Goal: Transaction & Acquisition: Subscribe to service/newsletter

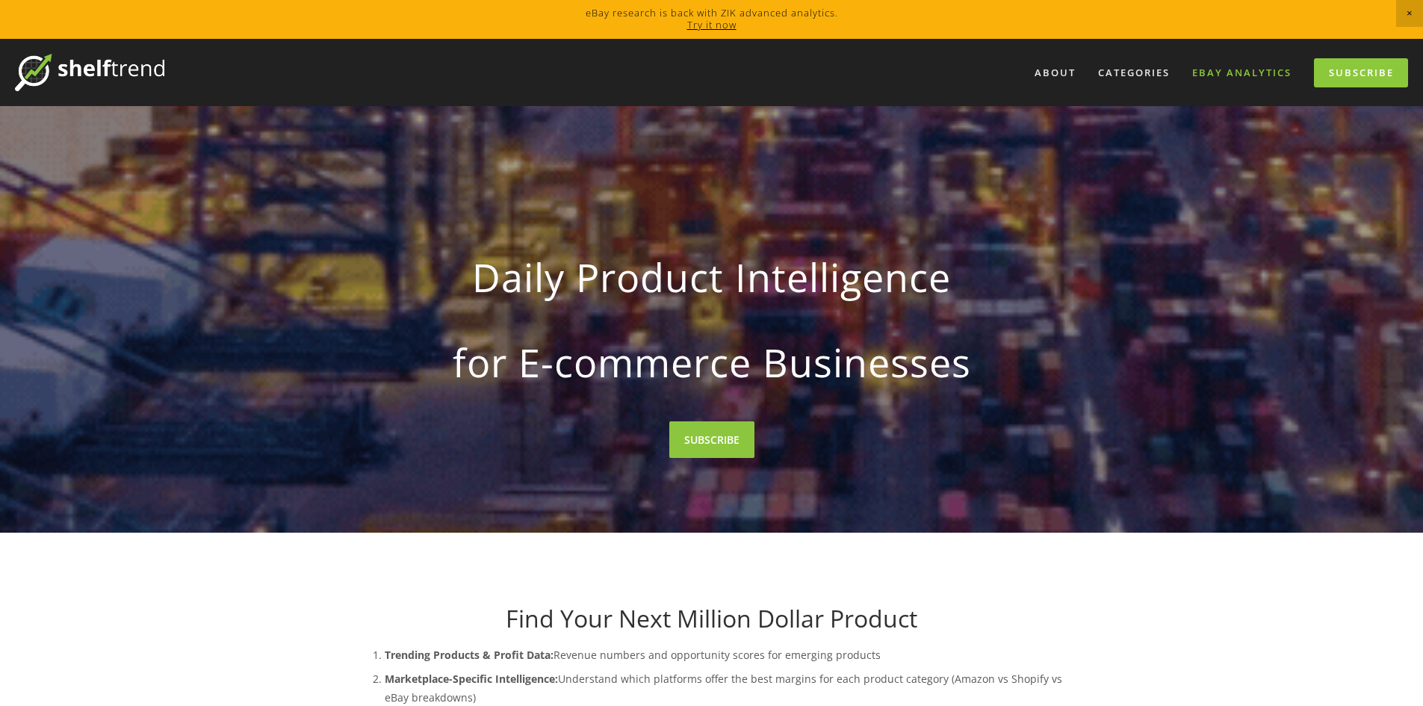
click at [1269, 73] on link "eBay Analytics" at bounding box center [1242, 73] width 119 height 25
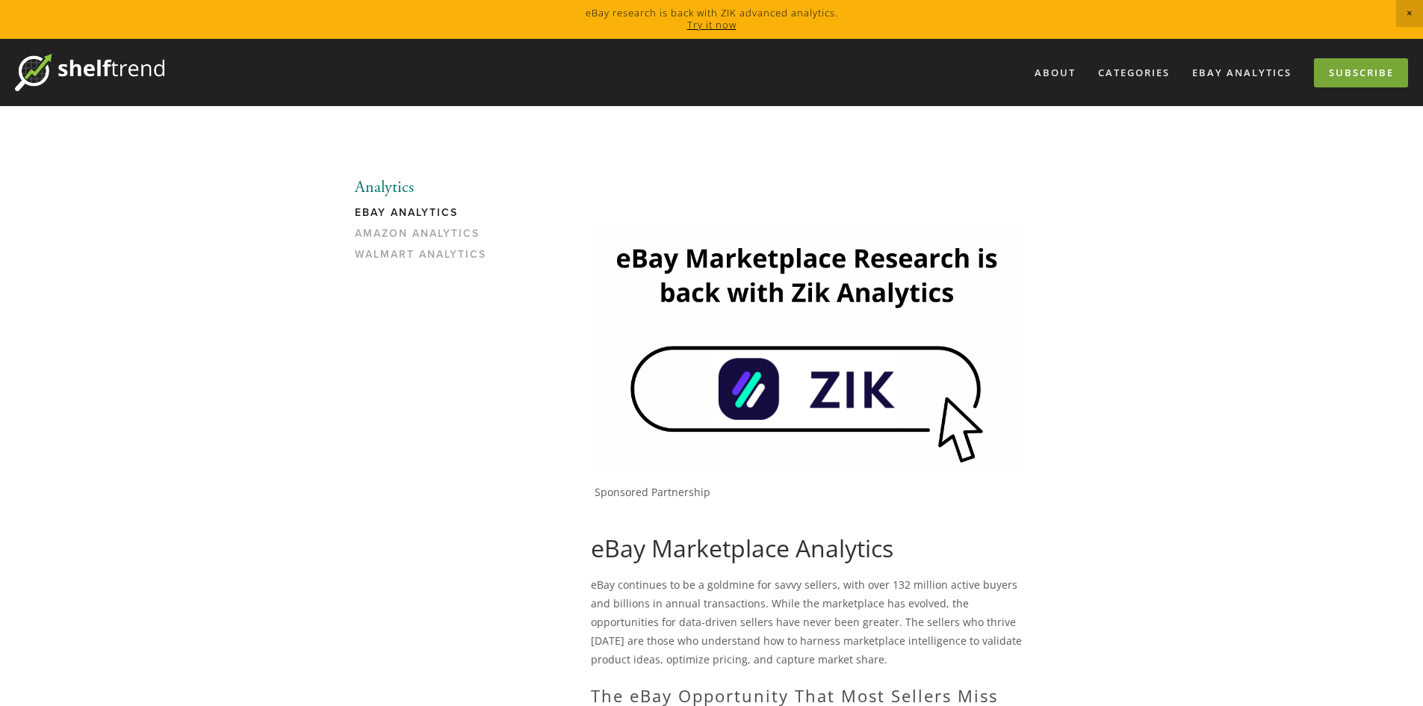
click at [1377, 70] on link "Subscribe" at bounding box center [1361, 72] width 94 height 29
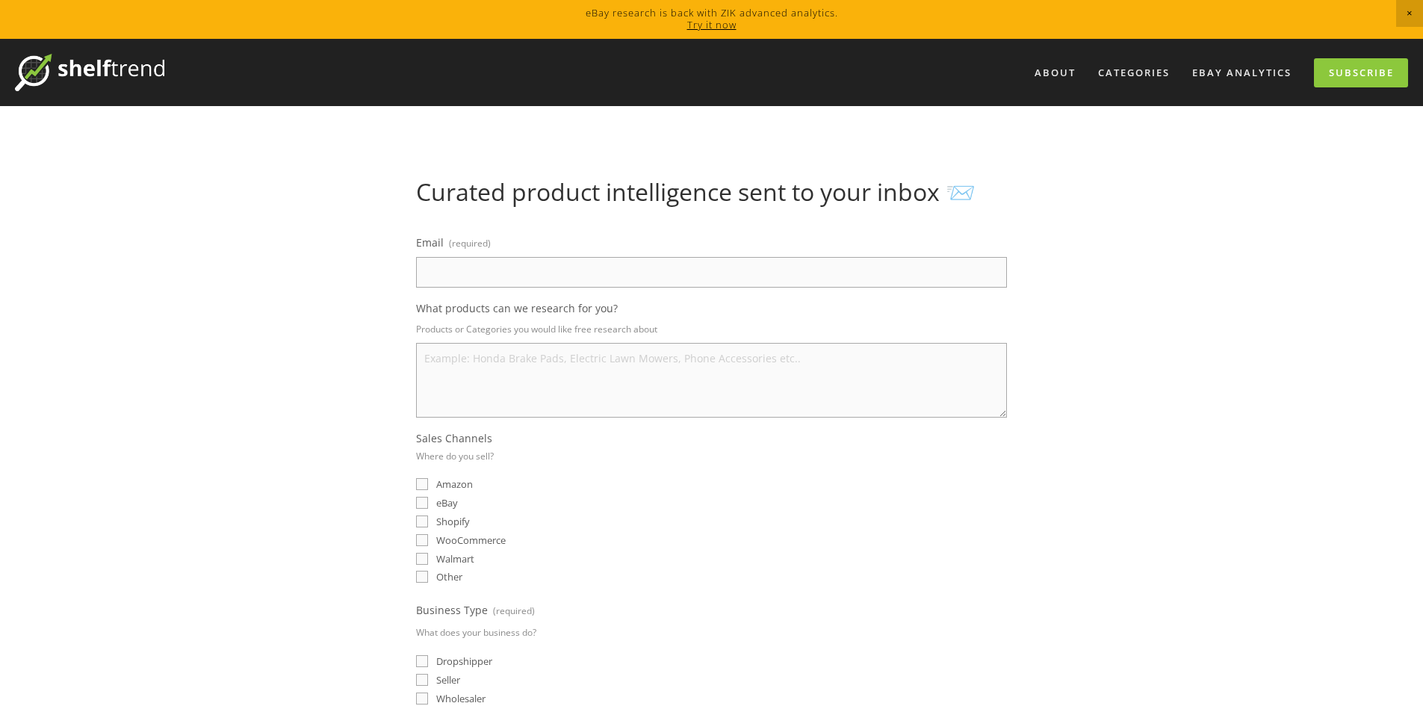
click at [707, 22] on link "Try it now" at bounding box center [711, 24] width 49 height 13
